Goal: Information Seeking & Learning: Learn about a topic

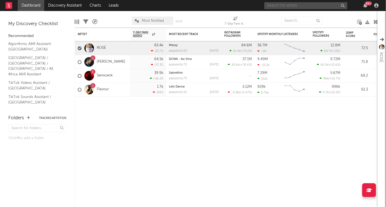
click at [287, 5] on input "text" at bounding box center [305, 5] width 83 height 7
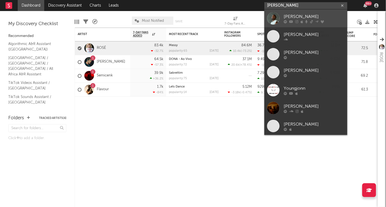
type input "[PERSON_NAME]"
click at [297, 21] on icon at bounding box center [296, 21] width 3 height 3
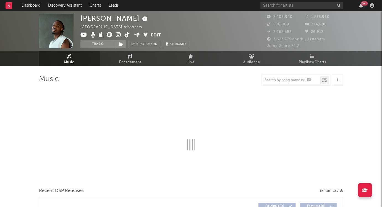
select select "6m"
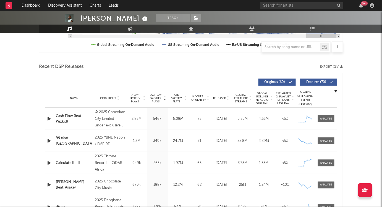
scroll to position [176, 0]
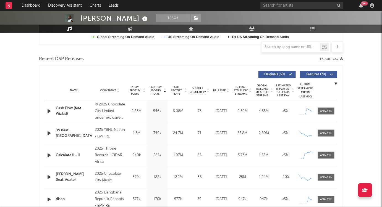
click at [48, 112] on icon "button" at bounding box center [49, 111] width 6 height 7
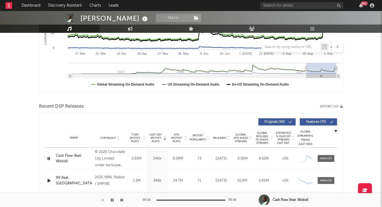
scroll to position [125, 0]
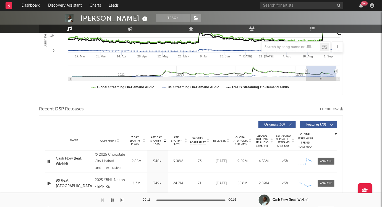
click at [111, 203] on button "button" at bounding box center [112, 200] width 6 height 14
click at [112, 199] on icon "button" at bounding box center [111, 200] width 3 height 4
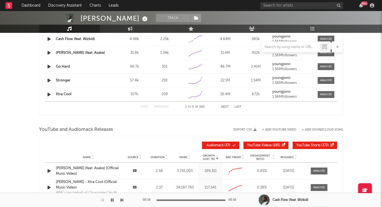
scroll to position [627, 0]
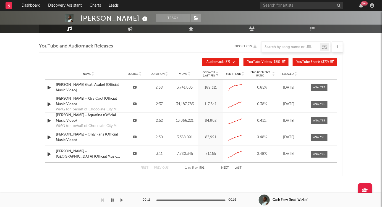
click at [48, 102] on icon "button" at bounding box center [49, 104] width 6 height 7
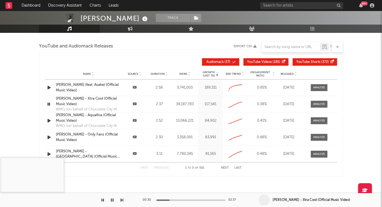
click at [112, 201] on icon "button" at bounding box center [112, 200] width 3 height 4
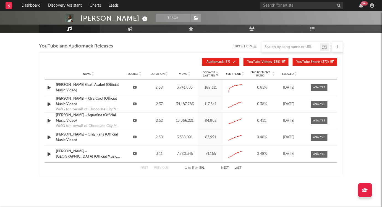
scroll to position [527, 0]
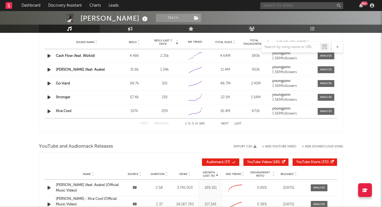
click at [274, 5] on input "text" at bounding box center [301, 5] width 83 height 7
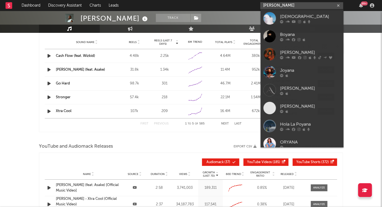
drag, startPoint x: 285, startPoint y: 6, endPoint x: 254, endPoint y: 3, distance: 30.7
click at [255, 3] on nav "Dashboard Discovery Assistant Charts Leads [PERSON_NAME] 99 +" at bounding box center [191, 5] width 382 height 11
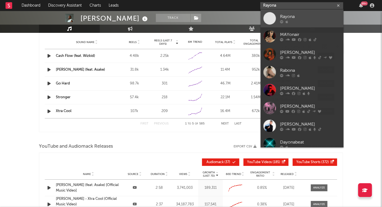
type input "Rayona"
click at [296, 18] on div "Rayona" at bounding box center [310, 16] width 61 height 7
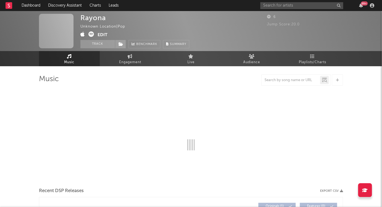
select select "1w"
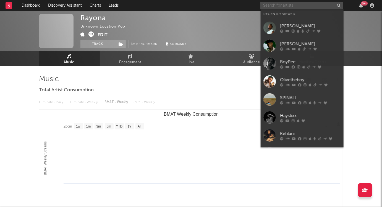
drag, startPoint x: 289, startPoint y: 4, endPoint x: 222, endPoint y: 0, distance: 67.2
click at [289, 4] on input "text" at bounding box center [301, 5] width 83 height 7
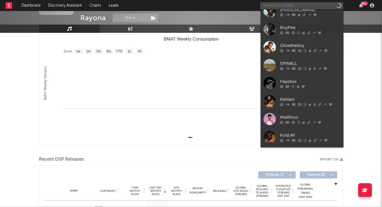
scroll to position [26, 0]
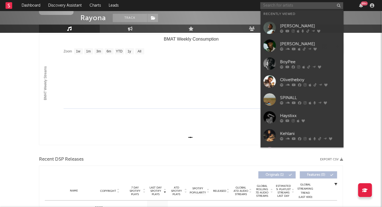
paste input "Rayona"
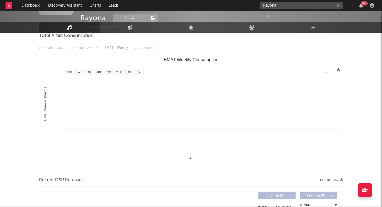
scroll to position [0, 0]
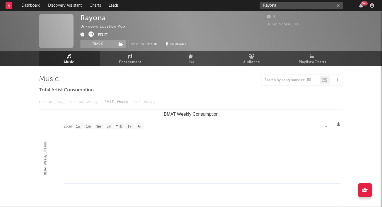
click at [286, 7] on input "Rayona" at bounding box center [301, 5] width 83 height 7
type input "Rayona"
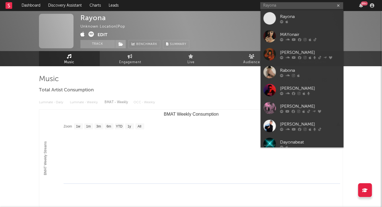
click at [206, 150] on rect "BMAT Weekly Consumption" at bounding box center [191, 165] width 304 height 110
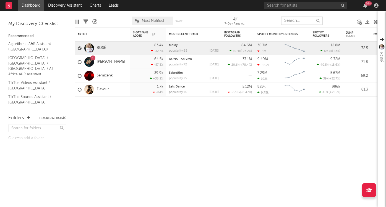
click at [296, 21] on input "text" at bounding box center [301, 21] width 41 height 8
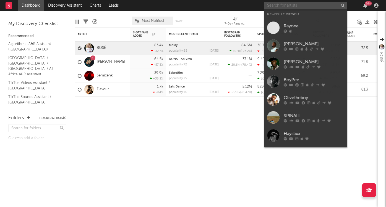
click at [282, 6] on input "text" at bounding box center [305, 5] width 83 height 7
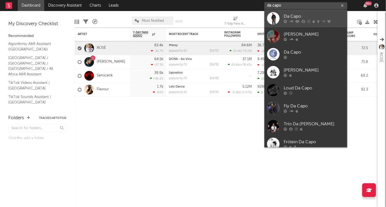
type input "da capo"
click at [297, 16] on div "Da Capo" at bounding box center [313, 16] width 61 height 7
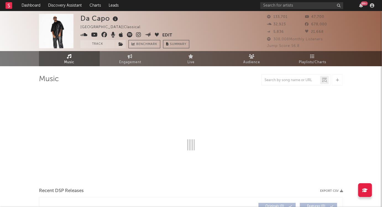
select select "6m"
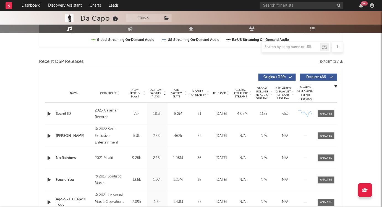
scroll to position [201, 0]
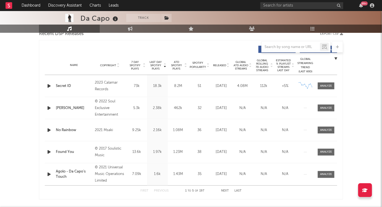
click at [47, 86] on icon "button" at bounding box center [49, 86] width 6 height 7
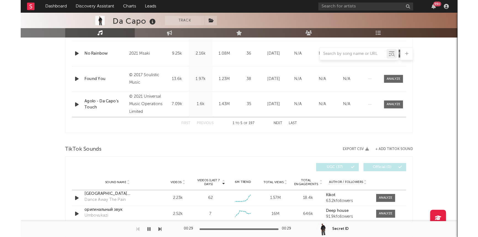
scroll to position [251, 0]
